Goal: Task Accomplishment & Management: Use online tool/utility

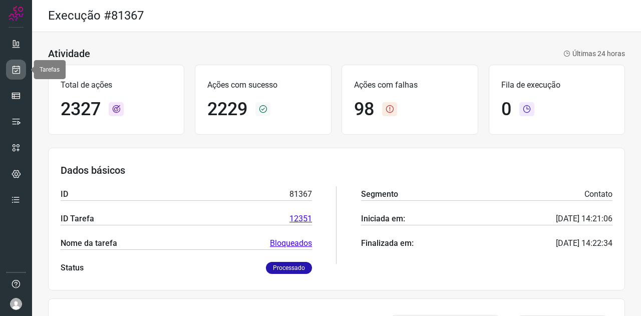
click at [16, 70] on icon at bounding box center [16, 70] width 11 height 10
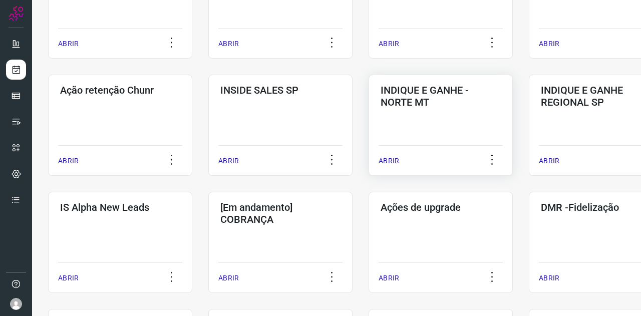
scroll to position [250, 0]
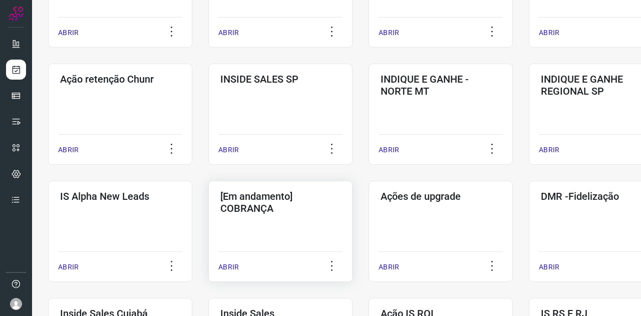
click at [324, 190] on h3 "[Em andamento] COBRANÇA" at bounding box center [280, 202] width 120 height 24
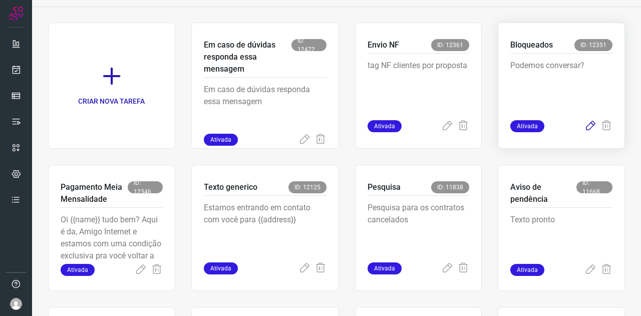
click at [584, 128] on icon at bounding box center [590, 126] width 12 height 12
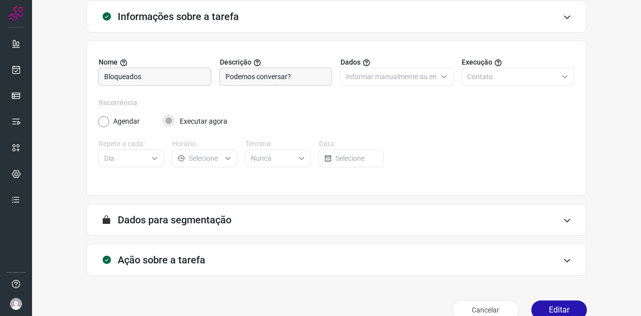
click at [167, 253] on div "Ação sobre a tarefa" at bounding box center [336, 260] width 501 height 32
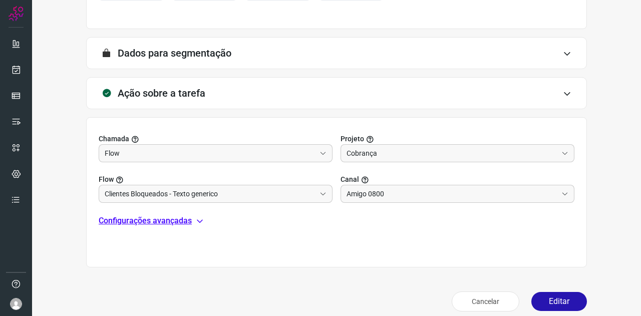
scroll to position [233, 0]
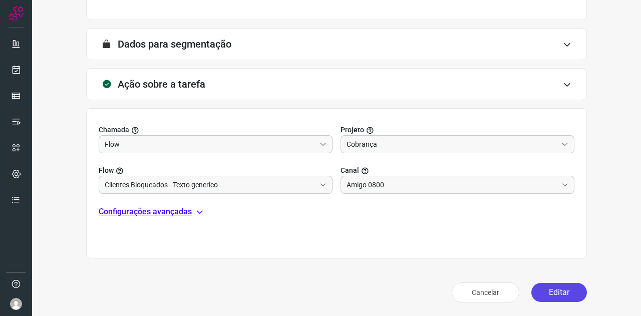
click at [546, 288] on button "Editar" at bounding box center [559, 292] width 56 height 19
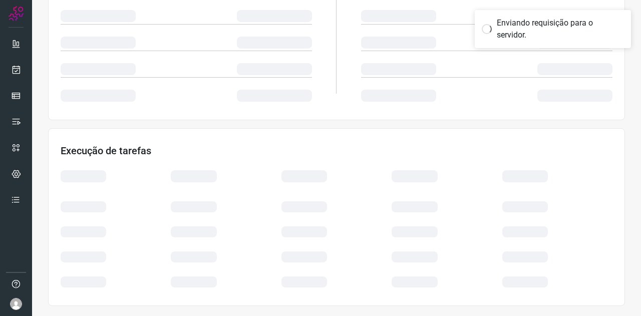
scroll to position [199, 0]
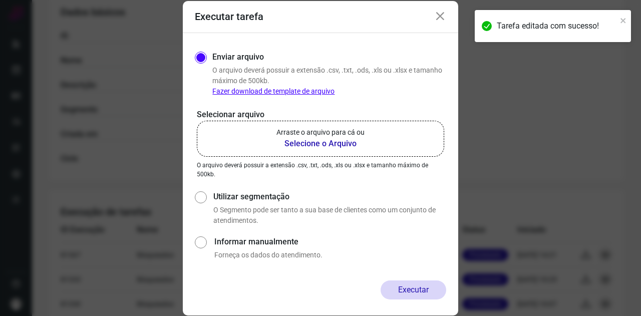
click at [324, 144] on b "Selecione o Arquivo" at bounding box center [320, 144] width 88 height 12
click at [0, 0] on input "Arraste o arquivo para cá ou Selecione o Arquivo" at bounding box center [0, 0] width 0 height 0
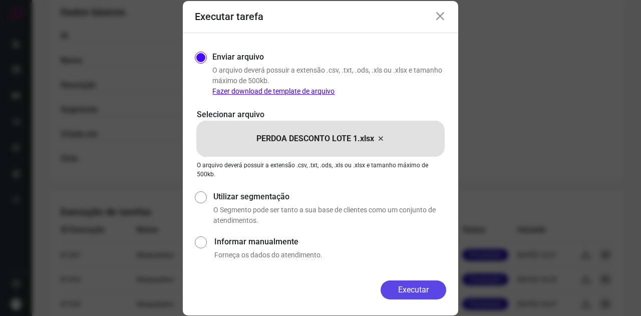
click at [419, 285] on button "Executar" at bounding box center [414, 289] width 66 height 19
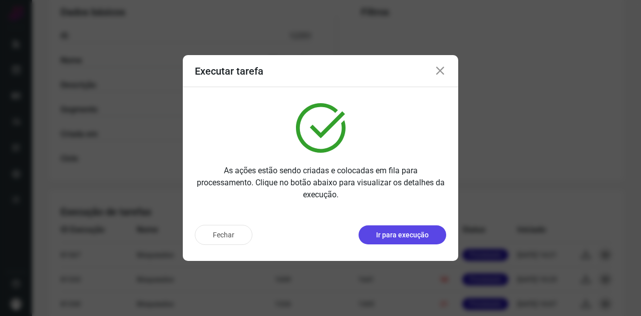
click at [392, 239] on p "Ir para execução" at bounding box center [402, 235] width 53 height 11
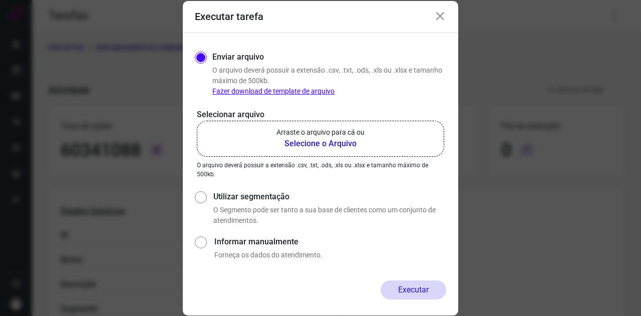
click at [324, 141] on b "Selecione o Arquivo" at bounding box center [320, 144] width 88 height 12
click at [0, 0] on input "Arraste o arquivo para cá ou Selecione o Arquivo" at bounding box center [0, 0] width 0 height 0
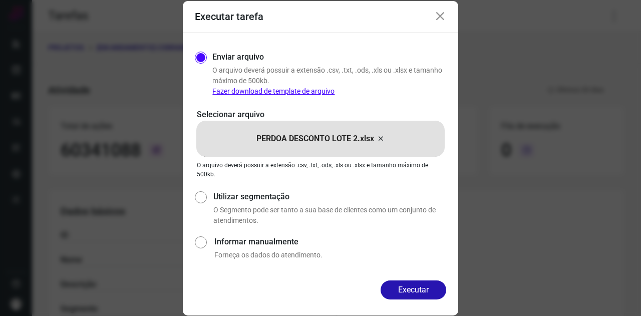
click at [419, 289] on button "Executar" at bounding box center [414, 289] width 66 height 19
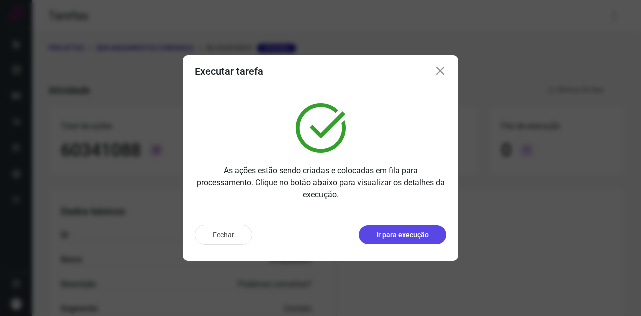
click at [386, 228] on button "Ir para execução" at bounding box center [403, 234] width 88 height 19
